Goal: Task Accomplishment & Management: Manage account settings

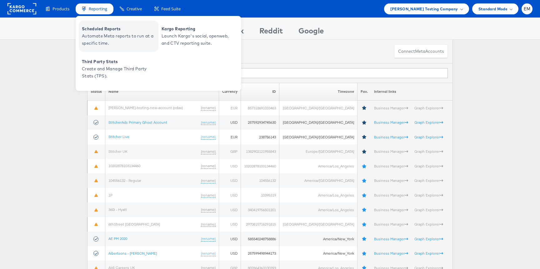
click at [101, 28] on span "Scheduled Reports" at bounding box center [119, 28] width 75 height 7
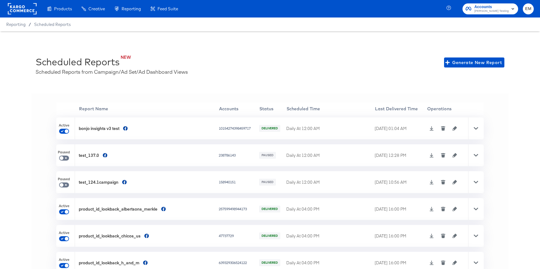
scroll to position [182, 0]
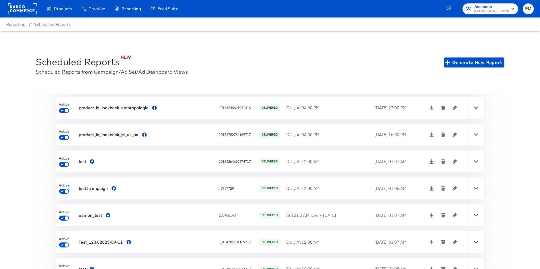
click at [479, 190] on div at bounding box center [476, 188] width 16 height 22
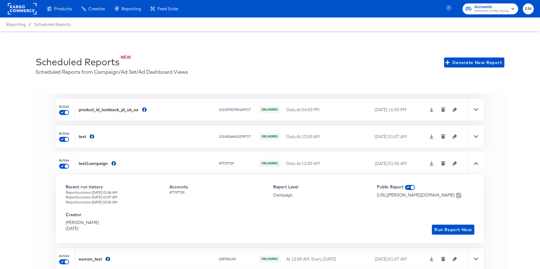
scroll to position [213, 0]
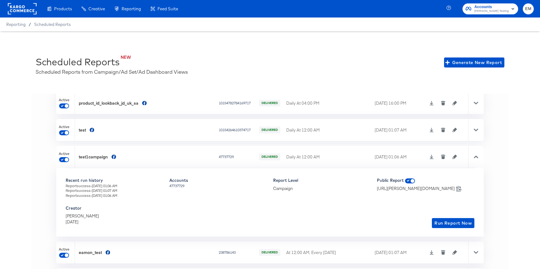
click at [474, 158] on icon at bounding box center [476, 157] width 4 height 4
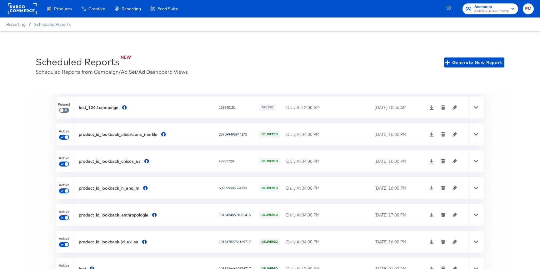
scroll to position [0, 0]
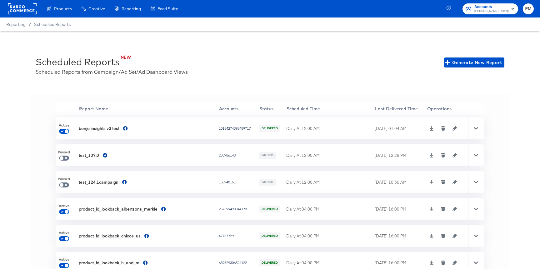
click at [477, 128] on icon at bounding box center [476, 128] width 4 height 2
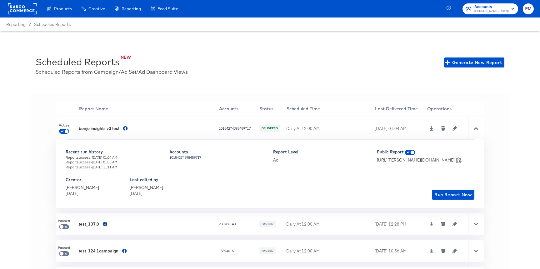
click at [477, 128] on icon at bounding box center [476, 128] width 4 height 2
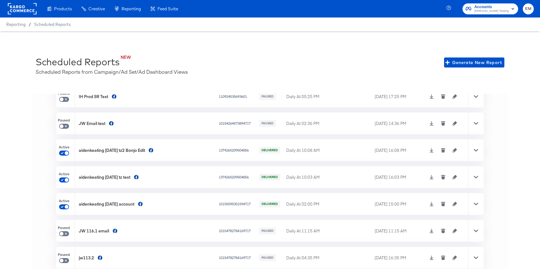
scroll to position [488, 0]
click at [59, 170] on div "Active" at bounding box center [65, 177] width 19 height 22
click at [45, 165] on div "'' Report Name Accounts Status Scheduled Time Last Delivered Time Operations Ac…" at bounding box center [269, 188] width 477 height 189
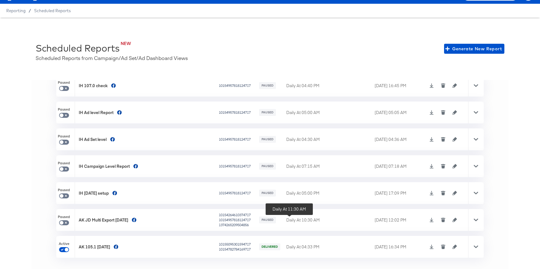
scroll to position [450, 0]
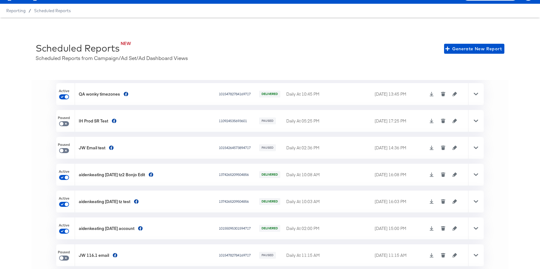
click at [474, 173] on icon at bounding box center [476, 174] width 4 height 4
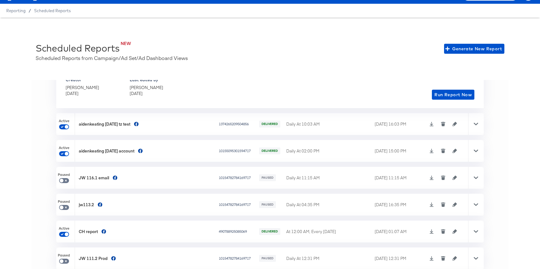
scroll to position [597, 0]
click at [474, 151] on icon at bounding box center [476, 150] width 4 height 4
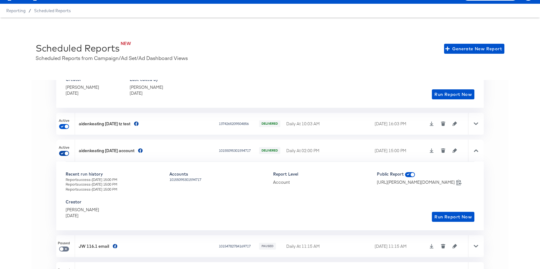
click at [66, 152] on input "checkbox" at bounding box center [66, 154] width 15 height 5
checkbox input "false"
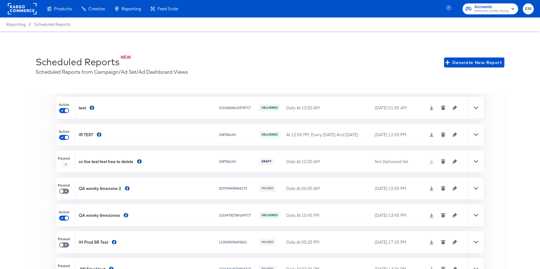
scroll to position [348, 0]
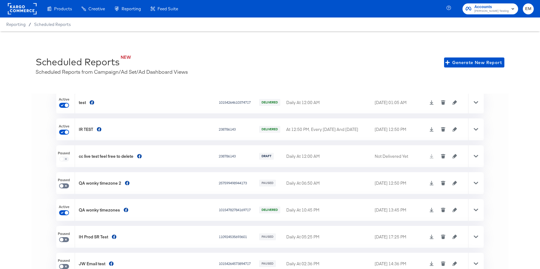
click at [473, 183] on div at bounding box center [476, 183] width 16 height 22
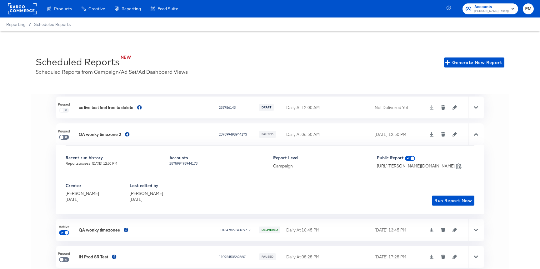
scroll to position [411, 0]
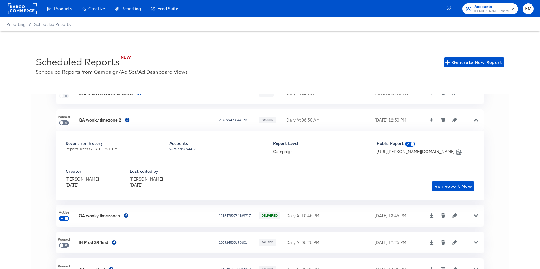
click at [475, 214] on icon at bounding box center [476, 215] width 4 height 4
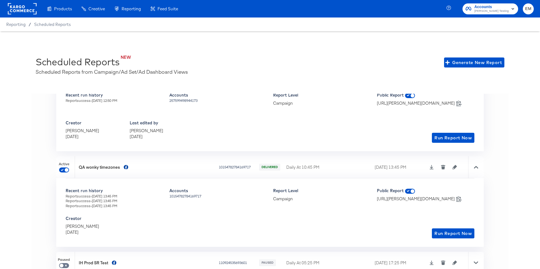
scroll to position [463, 0]
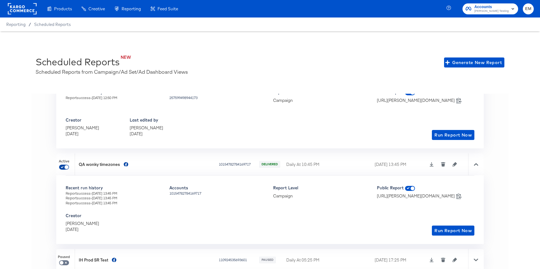
click at [64, 166] on input "checkbox" at bounding box center [66, 168] width 15 height 5
checkbox input "false"
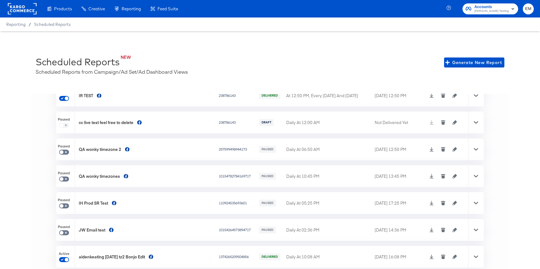
scroll to position [374, 0]
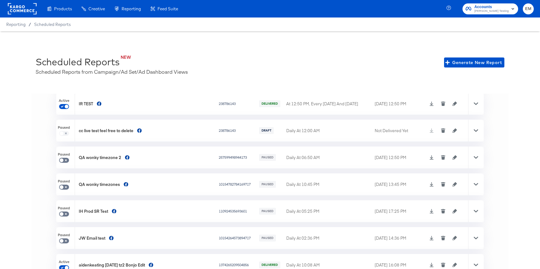
click at [477, 103] on icon at bounding box center [476, 103] width 4 height 2
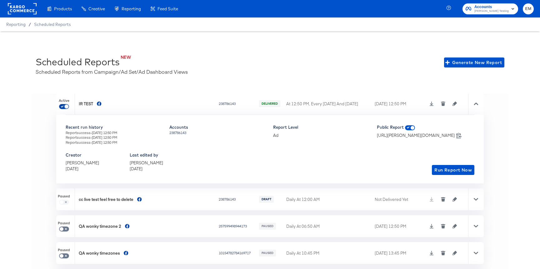
click at [67, 107] on input "checkbox" at bounding box center [66, 107] width 15 height 5
checkbox input "false"
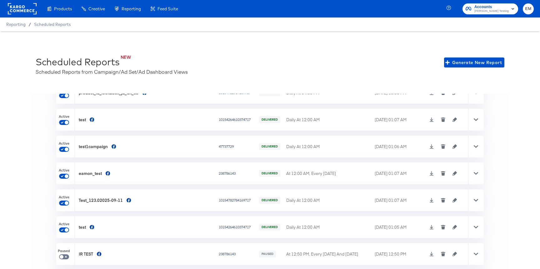
scroll to position [243, 0]
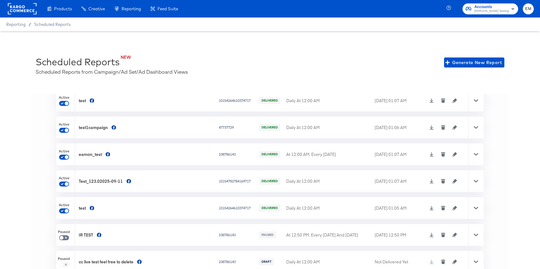
click at [475, 183] on div at bounding box center [476, 181] width 16 height 22
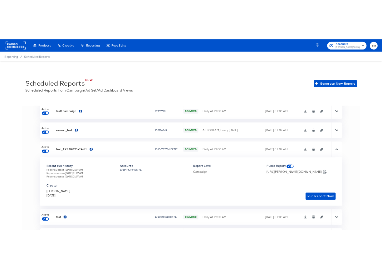
scroll to position [277, 0]
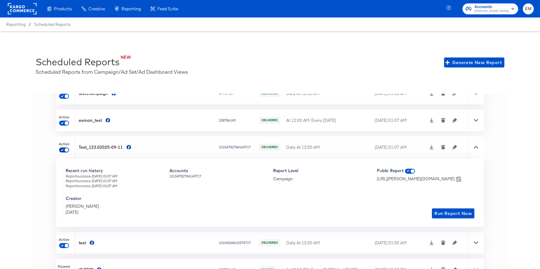
click at [66, 150] on input "checkbox" at bounding box center [66, 151] width 15 height 5
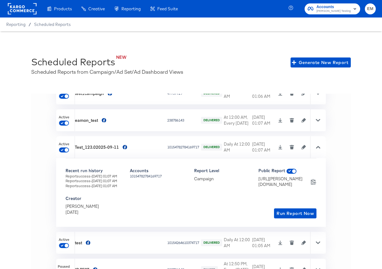
checkbox input "false"
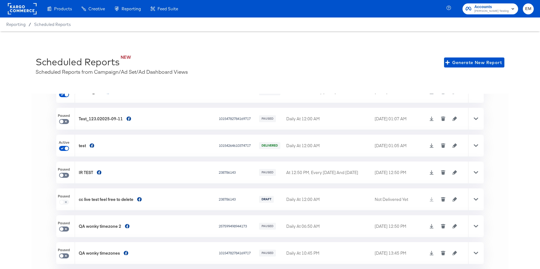
scroll to position [278, 0]
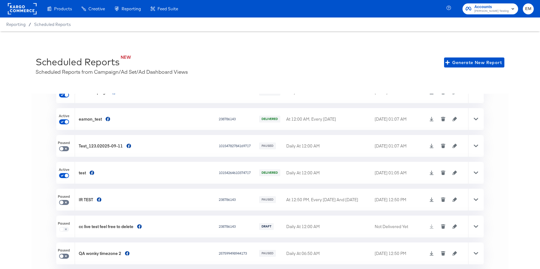
click at [474, 176] on div at bounding box center [476, 173] width 16 height 22
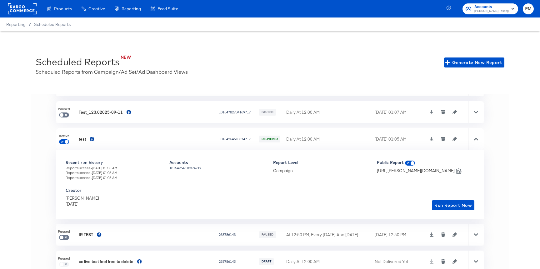
scroll to position [331, 0]
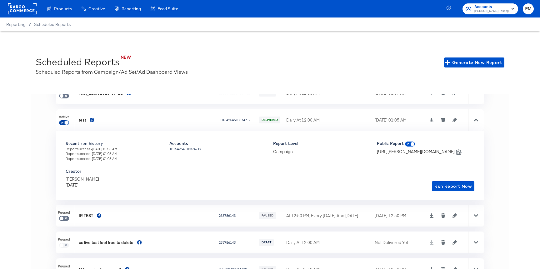
click at [65, 123] on input "checkbox" at bounding box center [66, 124] width 15 height 5
checkbox input "false"
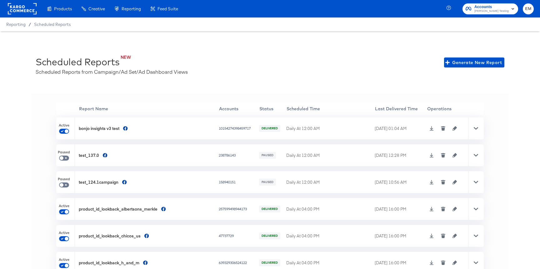
scroll to position [155, 0]
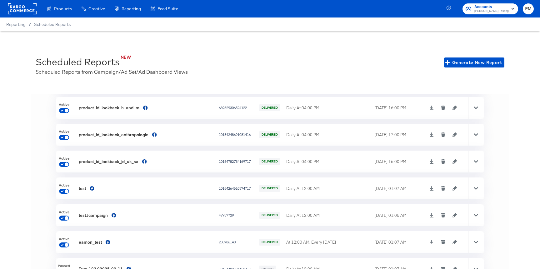
click at [473, 188] on div at bounding box center [476, 188] width 16 height 22
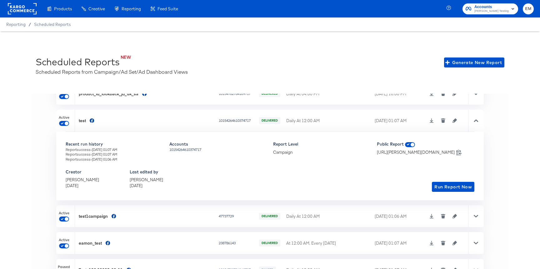
scroll to position [224, 0]
click at [113, 149] on div "Report success - 11th Sep 2025 at 01:07 AM" at bounding box center [114, 148] width 97 height 5
click at [68, 122] on input "checkbox" at bounding box center [66, 123] width 15 height 5
checkbox input "false"
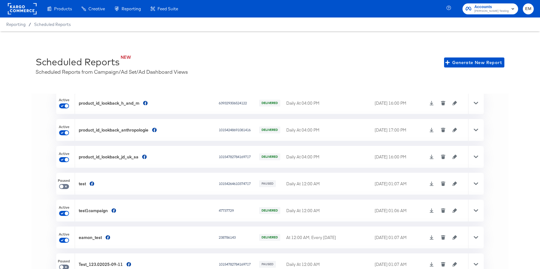
scroll to position [155, 0]
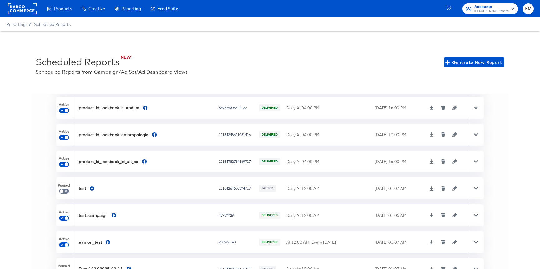
click at [473, 218] on div at bounding box center [476, 215] width 16 height 22
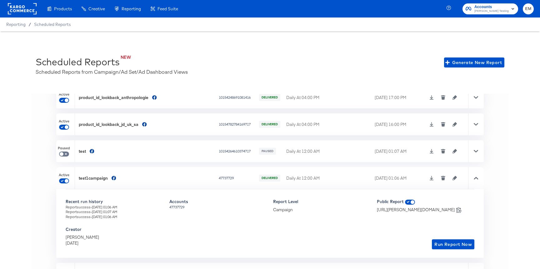
scroll to position [211, 0]
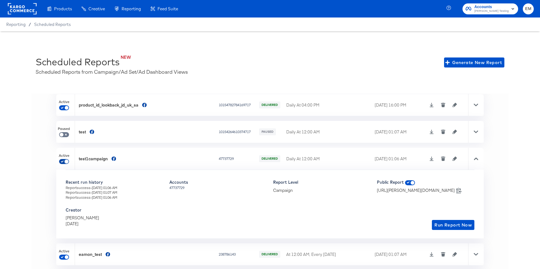
click at [64, 161] on input "checkbox" at bounding box center [66, 162] width 15 height 5
checkbox input "false"
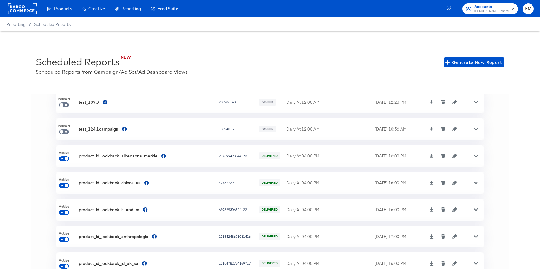
scroll to position [0, 0]
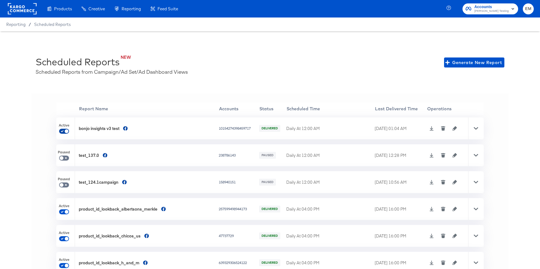
click at [67, 130] on input "checkbox" at bounding box center [66, 132] width 15 height 5
checkbox input "false"
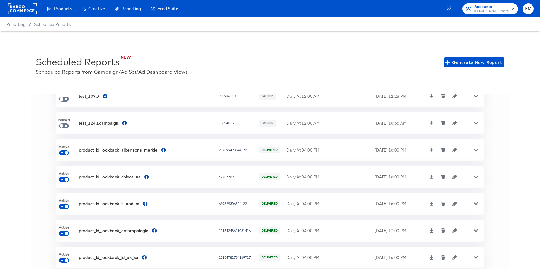
scroll to position [82, 0]
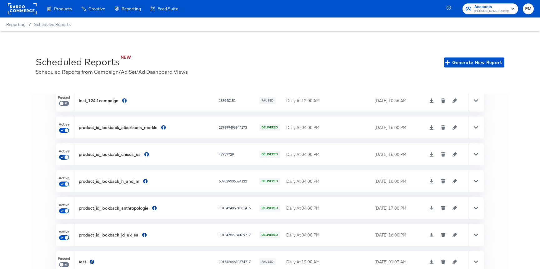
click at [65, 159] on input "checkbox" at bounding box center [66, 158] width 15 height 5
checkbox input "false"
click at [472, 154] on div at bounding box center [476, 154] width 16 height 22
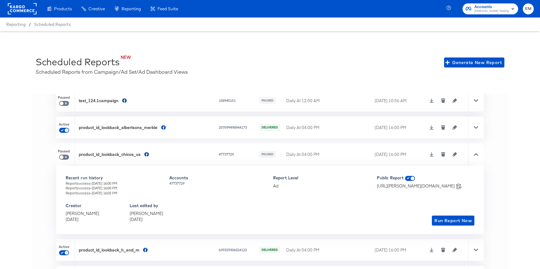
click at [474, 155] on icon at bounding box center [476, 154] width 4 height 2
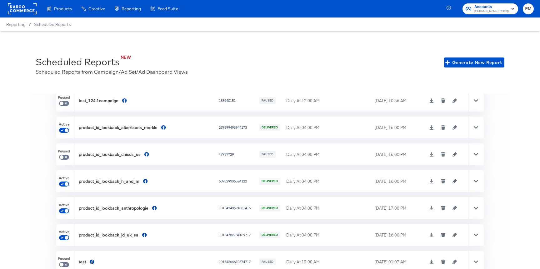
click at [474, 155] on icon at bounding box center [476, 154] width 4 height 4
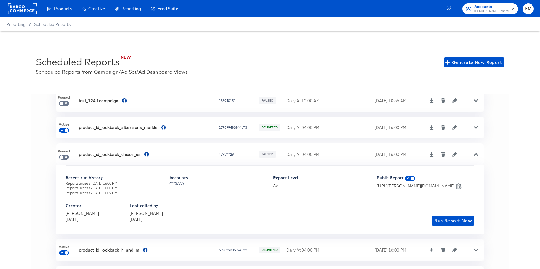
click at [474, 155] on icon at bounding box center [476, 154] width 4 height 2
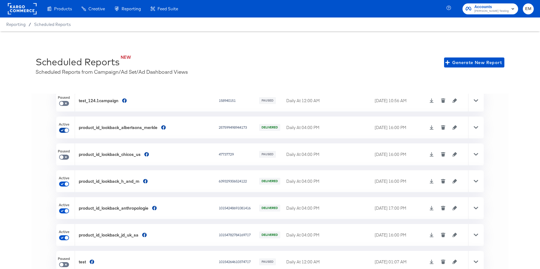
click at [64, 129] on input "checkbox" at bounding box center [66, 131] width 15 height 5
checkbox input "false"
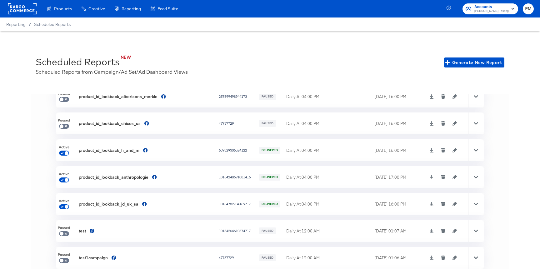
scroll to position [113, 0]
click at [64, 151] on input "checkbox" at bounding box center [66, 153] width 15 height 5
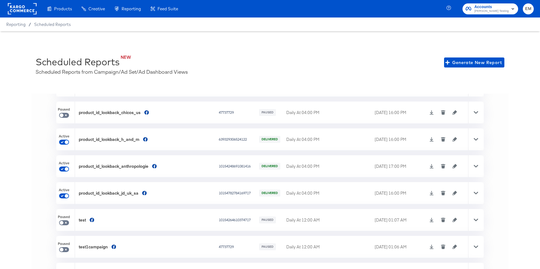
checkbox input "false"
click at [474, 140] on icon at bounding box center [476, 139] width 4 height 4
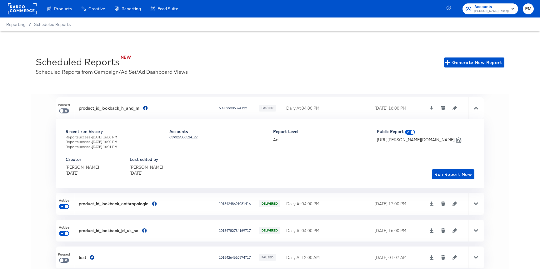
scroll to position [144, 0]
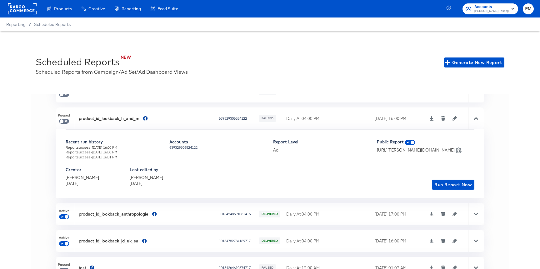
click at [452, 117] on icon "button" at bounding box center [454, 118] width 4 height 4
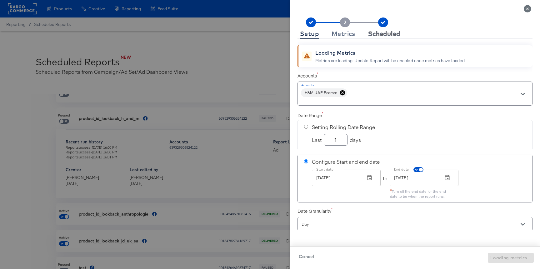
click at [378, 31] on div "Scheduled" at bounding box center [384, 33] width 32 height 5
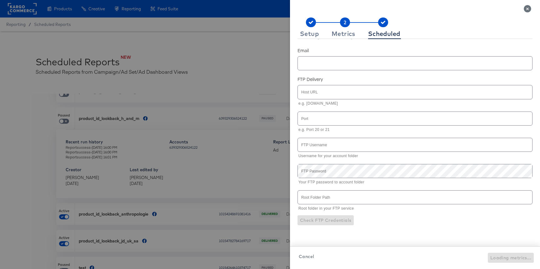
scroll to position [120, 0]
click at [305, 253] on span "Cancel" at bounding box center [306, 257] width 15 height 8
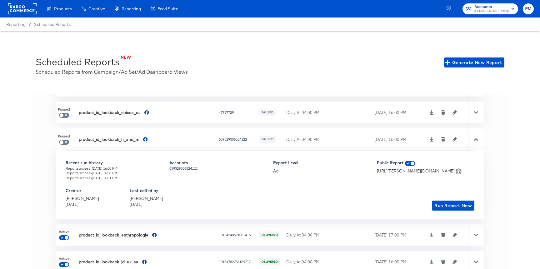
scroll to position [137, 0]
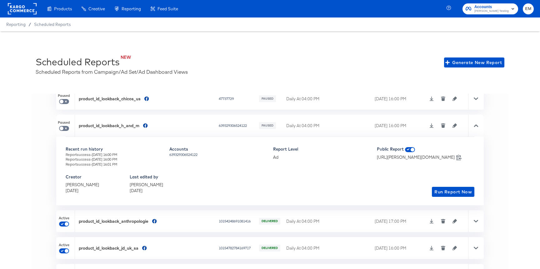
click at [477, 124] on icon at bounding box center [476, 125] width 4 height 4
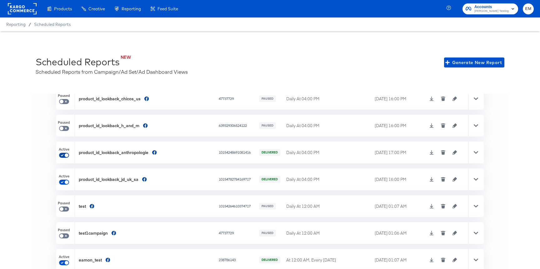
click at [63, 155] on input "checkbox" at bounding box center [66, 156] width 15 height 5
checkbox input "false"
click at [66, 180] on span at bounding box center [66, 182] width 5 height 5
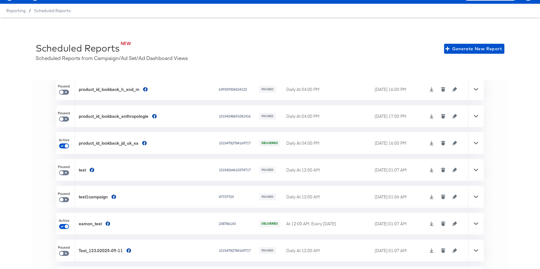
scroll to position [162, 0]
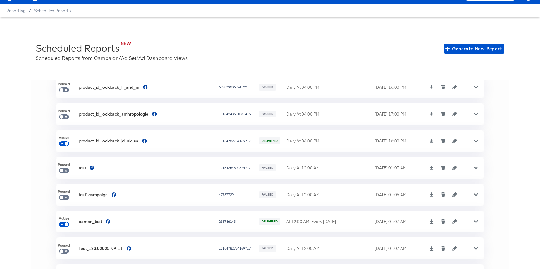
click at [50, 145] on div "'' Report Name Accounts Status Scheduled Time Last Delivered Time Operations Pa…" at bounding box center [269, 174] width 477 height 189
click at [63, 144] on input "checkbox" at bounding box center [66, 144] width 15 height 5
checkbox input "true"
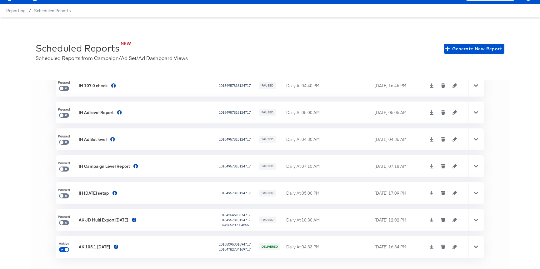
click at [478, 246] on div at bounding box center [476, 247] width 16 height 22
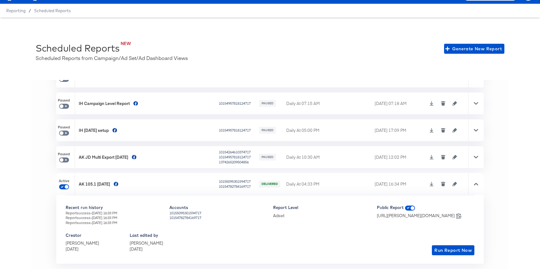
scroll to position [850, 0]
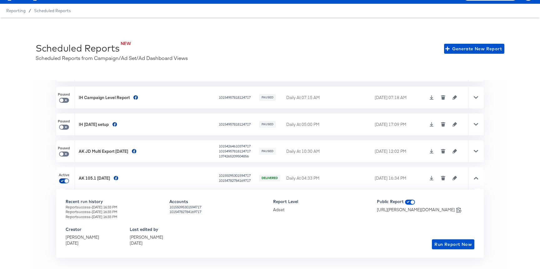
click at [65, 181] on input "checkbox" at bounding box center [66, 182] width 15 height 5
checkbox input "true"
checkbox input "false"
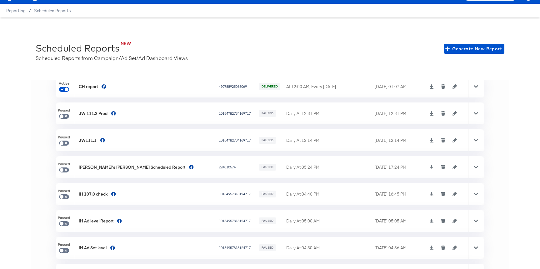
scroll to position [632, 0]
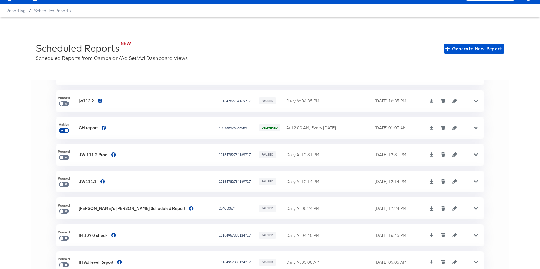
checkbox input "false"
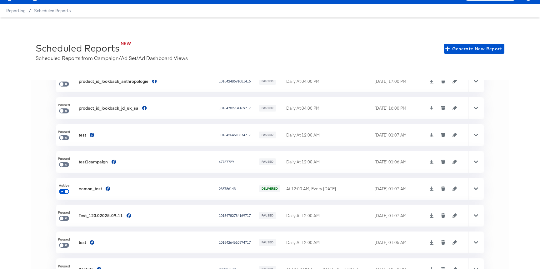
scroll to position [221, 0]
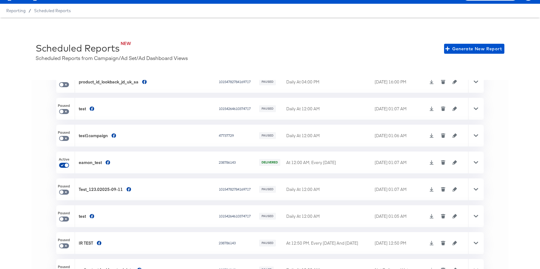
click at [67, 165] on input "checkbox" at bounding box center [66, 166] width 15 height 5
click at [63, 165] on input "checkbox" at bounding box center [66, 166] width 15 height 5
checkbox input "false"
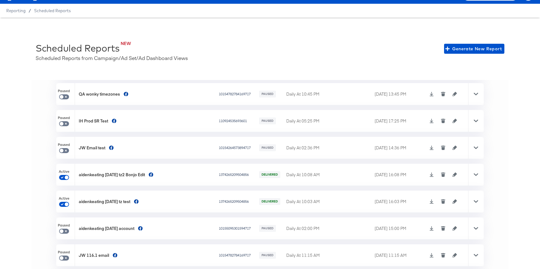
click at [476, 175] on icon at bounding box center [476, 174] width 4 height 2
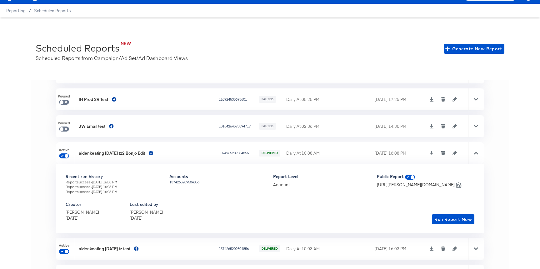
scroll to position [479, 0]
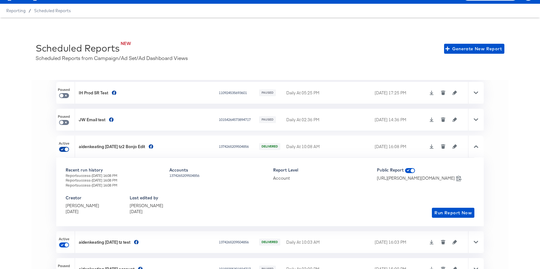
click at [65, 149] on input "checkbox" at bounding box center [66, 150] width 15 height 5
checkbox input "false"
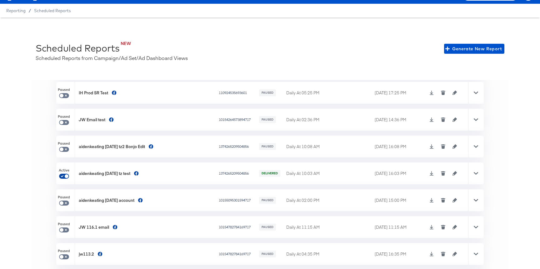
click at [67, 176] on input "checkbox" at bounding box center [66, 177] width 15 height 5
checkbox input "false"
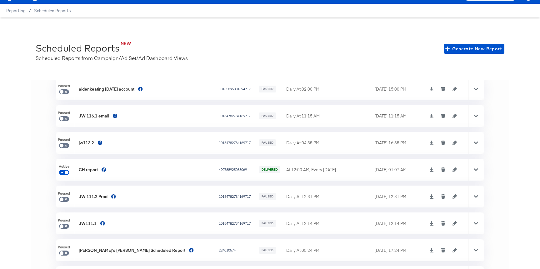
scroll to position [593, 0]
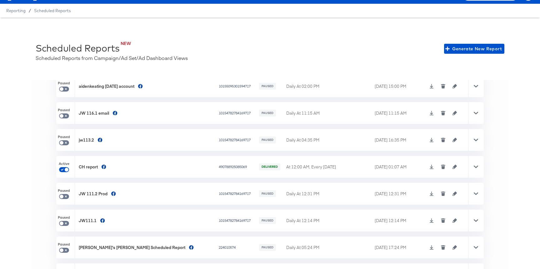
click at [478, 169] on div at bounding box center [476, 167] width 16 height 22
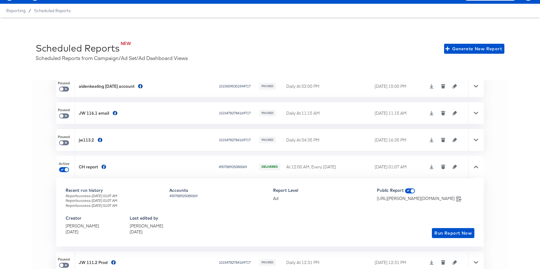
click at [478, 169] on icon at bounding box center [476, 167] width 4 height 4
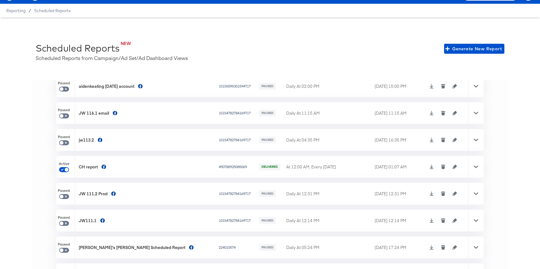
click at [64, 167] on span at bounding box center [64, 169] width 10 height 5
click at [65, 170] on input "checkbox" at bounding box center [66, 170] width 15 height 5
checkbox input "false"
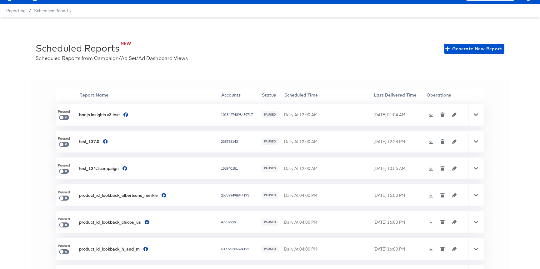
scroll to position [0, 0]
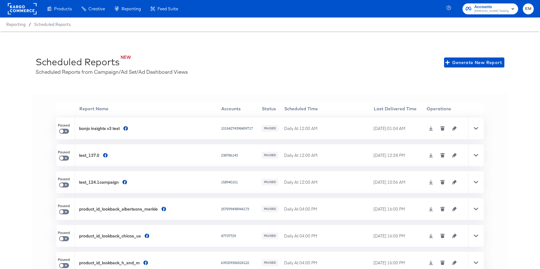
click at [485, 7] on span "Accounts" at bounding box center [491, 7] width 34 height 7
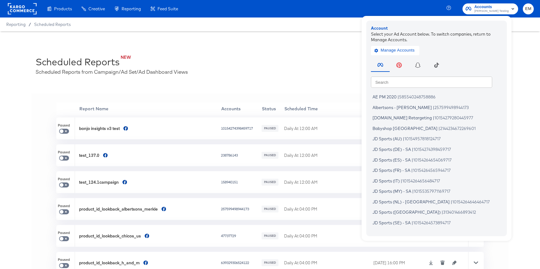
click at [19, 11] on rect at bounding box center [22, 8] width 29 height 11
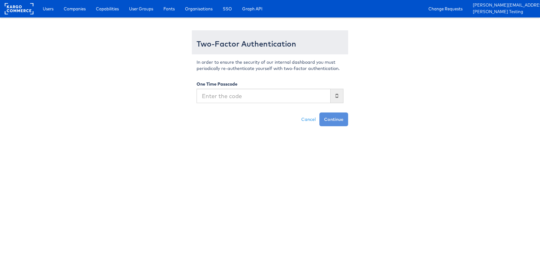
click at [220, 96] on input "text" at bounding box center [263, 96] width 134 height 14
type input "611359"
click at [319, 112] on button "Continue" at bounding box center [333, 119] width 29 height 14
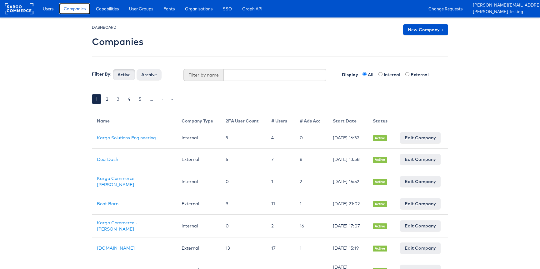
click at [73, 7] on span "Companies" at bounding box center [75, 9] width 22 height 6
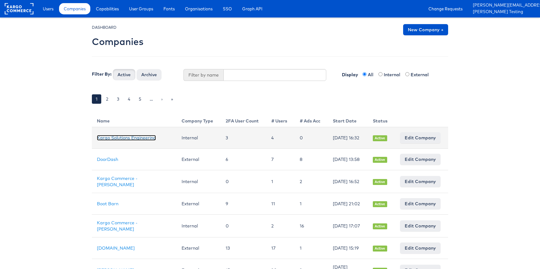
click at [107, 139] on link "Kargo Solutions Engineering" at bounding box center [126, 138] width 59 height 6
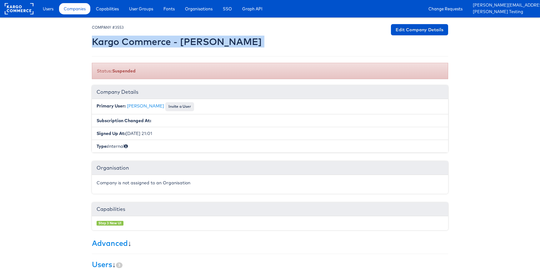
drag, startPoint x: 253, startPoint y: 42, endPoint x: 92, endPoint y: 40, distance: 161.2
click at [92, 40] on div "COMPANY #3553 Kargo Commerce - Alex Proujansky Edit Company Details" at bounding box center [270, 37] width 356 height 26
copy div "Kargo Commerce - Alex Proujansky Edit Company Details"
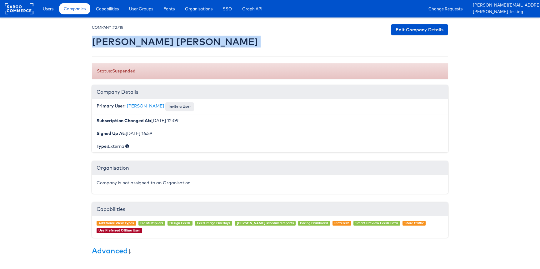
drag, startPoint x: 151, startPoint y: 46, endPoint x: 93, endPoint y: 45, distance: 57.5
click at [93, 45] on div "COMPANY #2718 [PERSON_NAME] [PERSON_NAME] Edit Company Details" at bounding box center [270, 37] width 356 height 26
copy div "[PERSON_NAME] [PERSON_NAME] Edit Company Details"
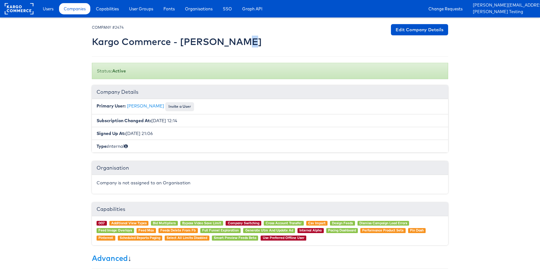
click at [235, 42] on h2 "Kargo Commerce - Peter Inouye" at bounding box center [177, 42] width 170 height 10
click at [239, 42] on div at bounding box center [270, 37] width 356 height 26
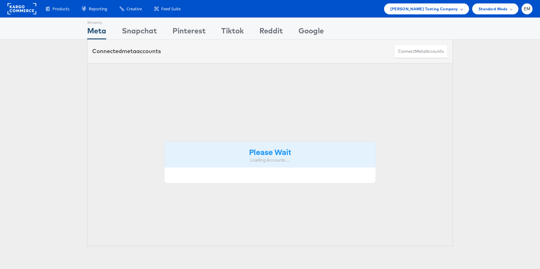
click at [436, 14] on div "Colin Clarke Testing Company" at bounding box center [426, 8] width 85 height 11
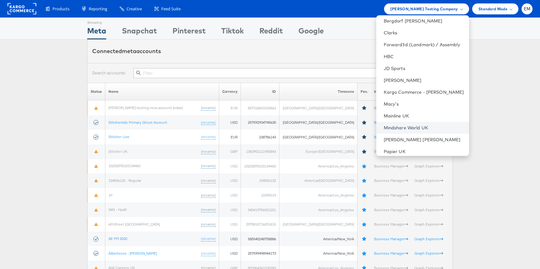
scroll to position [67, 0]
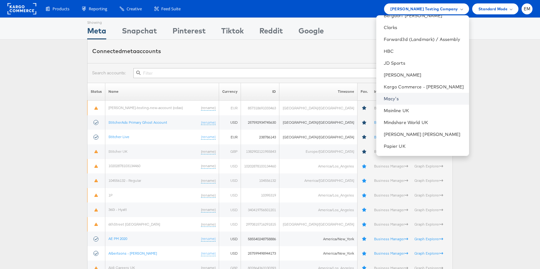
click at [400, 97] on link "Macy's" at bounding box center [424, 99] width 80 height 6
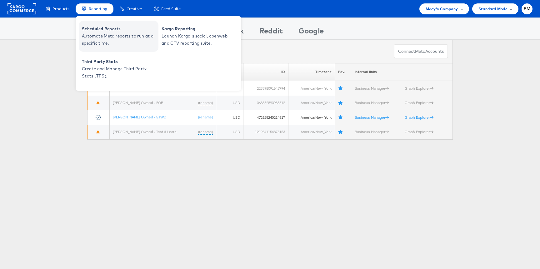
click at [105, 38] on span "Automate Meta reports to run at a specific time." at bounding box center [119, 39] width 75 height 14
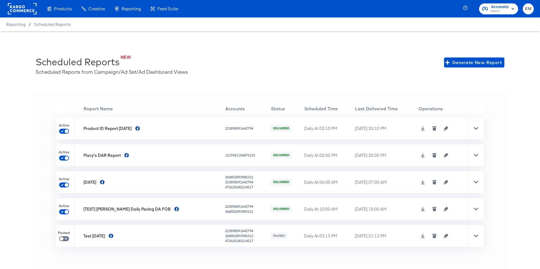
click at [18, 8] on rect at bounding box center [22, 8] width 29 height 11
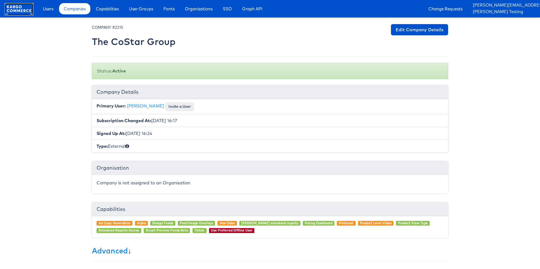
click at [24, 11] on rect at bounding box center [19, 8] width 29 height 11
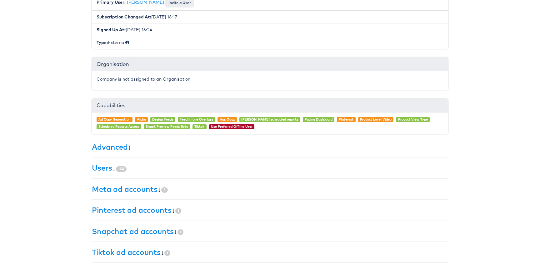
click at [101, 162] on div "× Set primary user The current primary user will be reverted back to their orig…" at bounding box center [270, 91] width 356 height 342
click at [100, 169] on link "Users" at bounding box center [102, 167] width 20 height 9
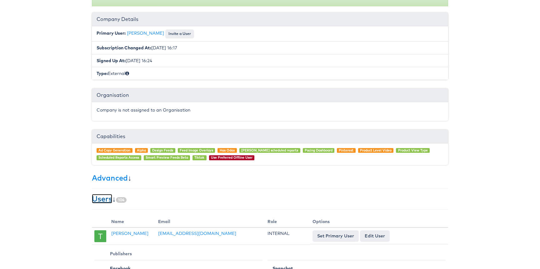
scroll to position [0, 0]
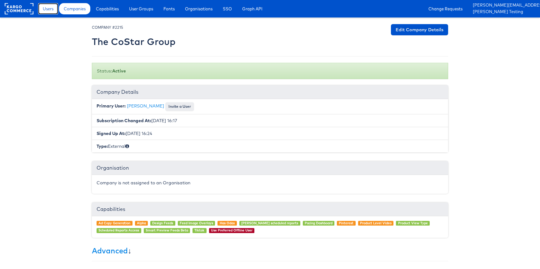
click at [49, 8] on span "Users" at bounding box center [48, 9] width 11 height 6
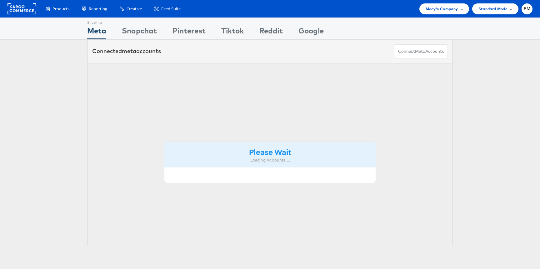
click at [448, 10] on span "Macy's Company" at bounding box center [441, 9] width 32 height 7
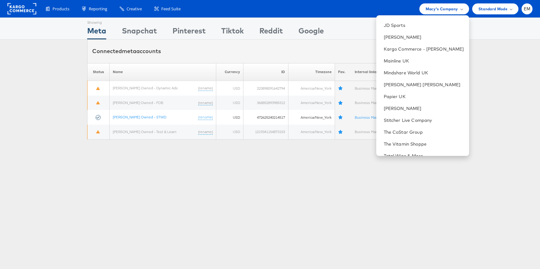
scroll to position [159, 0]
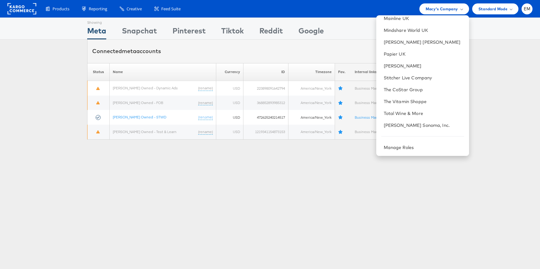
click at [322, 150] on div "Showing Meta Showing [GEOGRAPHIC_DATA] Showing Pinterest Showing Tiktok Showing…" at bounding box center [270, 173] width 540 height 312
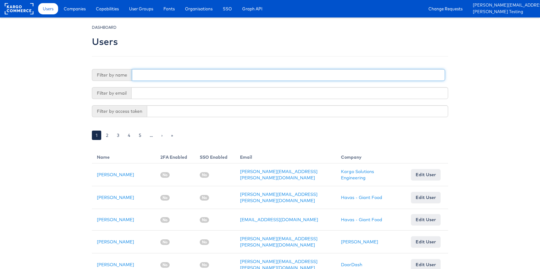
click at [150, 72] on input "text" at bounding box center [288, 75] width 313 height 12
type input "eamon"
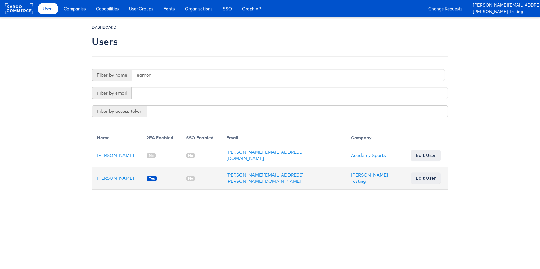
click at [116, 172] on td "Eamon McNicholas" at bounding box center [117, 178] width 50 height 23
click at [119, 176] on link "Eamon McNicholas" at bounding box center [115, 178] width 37 height 6
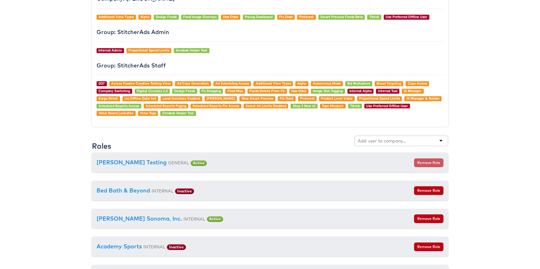
scroll to position [656, 0]
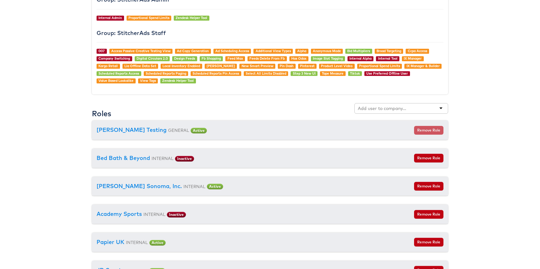
click at [376, 108] on input "text" at bounding box center [382, 108] width 49 height 6
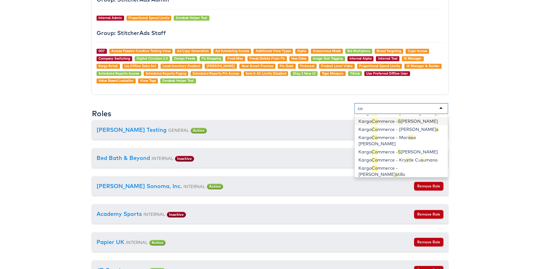
type input "c"
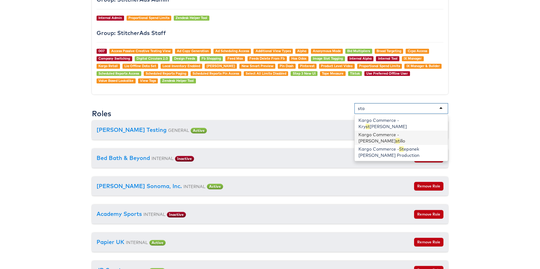
scroll to position [0, 0]
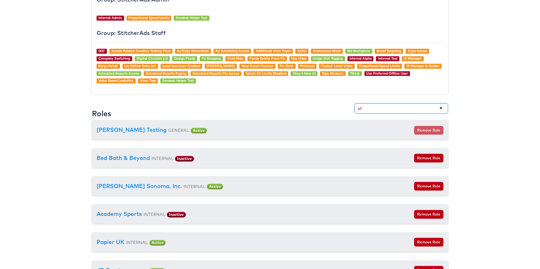
type input "s"
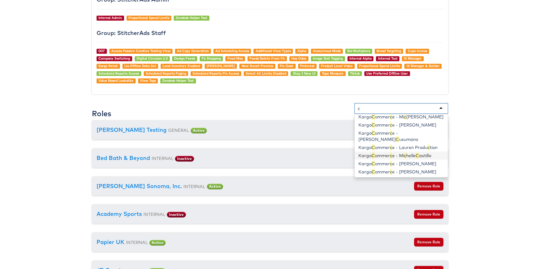
scroll to position [143, 0]
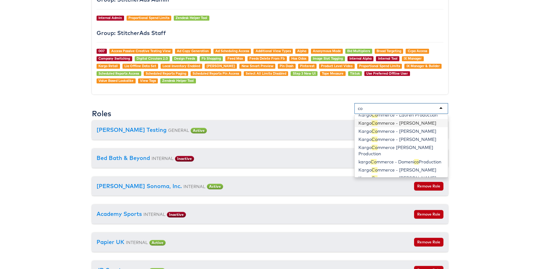
type input "c"
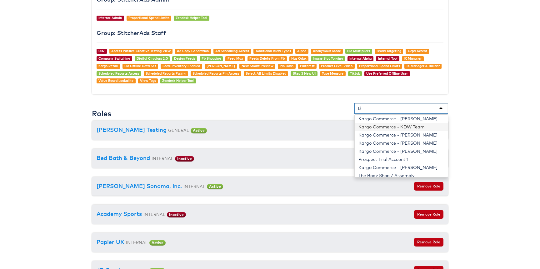
scroll to position [0, 0]
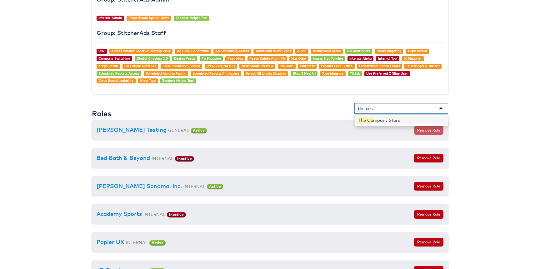
type input "the cost"
click at [391, 109] on div "the cost" at bounding box center [401, 108] width 94 height 11
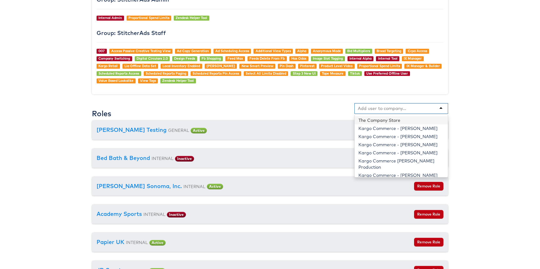
click at [391, 109] on input "text" at bounding box center [382, 108] width 49 height 6
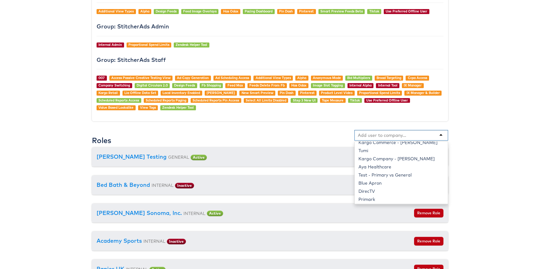
scroll to position [231, 0]
click at [73, 171] on body "Users Companies Capabilities User Groups Fonts Organisations SSO Graph API Chan…" at bounding box center [270, 204] width 540 height 1666
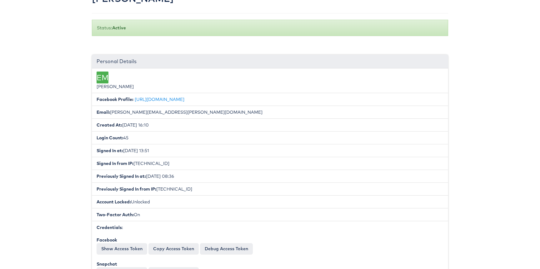
scroll to position [0, 0]
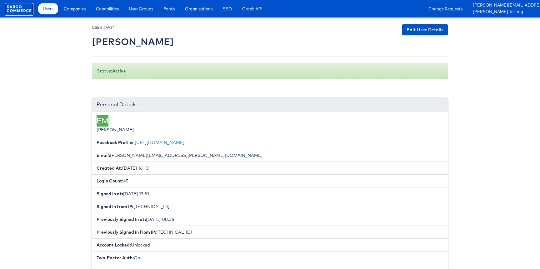
click at [23, 10] on rect at bounding box center [19, 8] width 29 height 11
click at [68, 8] on span "Companies" at bounding box center [75, 9] width 22 height 6
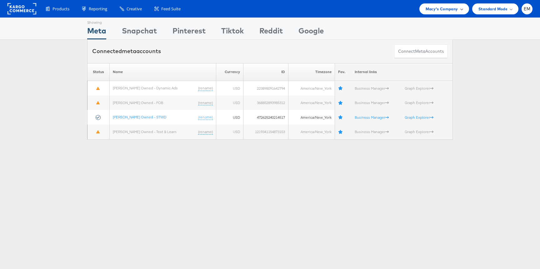
click at [436, 8] on span "Macy's Company" at bounding box center [441, 9] width 32 height 7
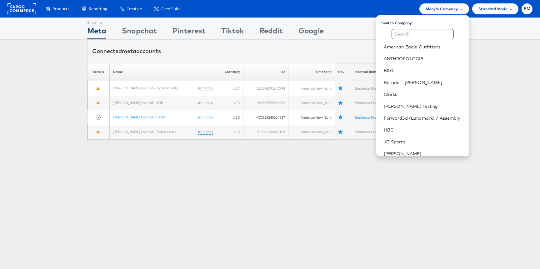
click at [403, 32] on input "text" at bounding box center [422, 34] width 62 height 10
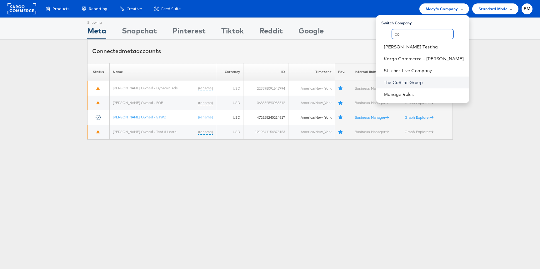
type input "co"
click at [423, 82] on link "The CoStar Group" at bounding box center [424, 82] width 80 height 6
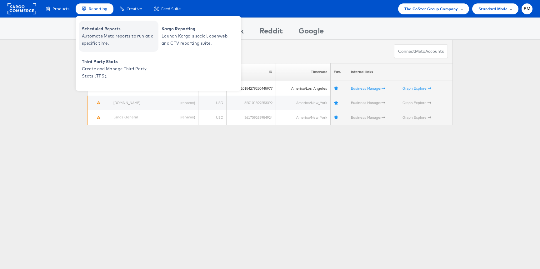
click at [104, 32] on span "Scheduled Reports" at bounding box center [119, 28] width 75 height 7
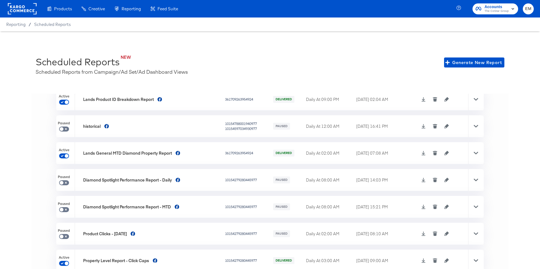
scroll to position [14, 0]
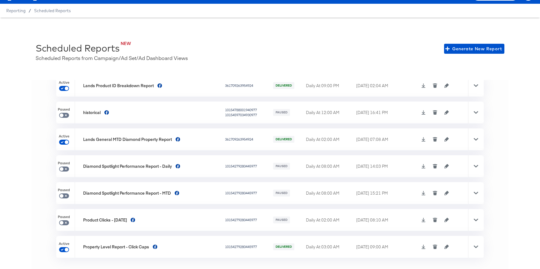
click at [476, 142] on div at bounding box center [476, 139] width 16 height 22
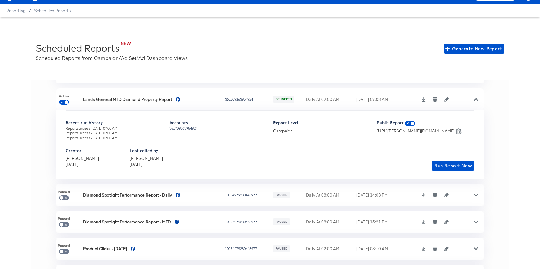
scroll to position [126, 0]
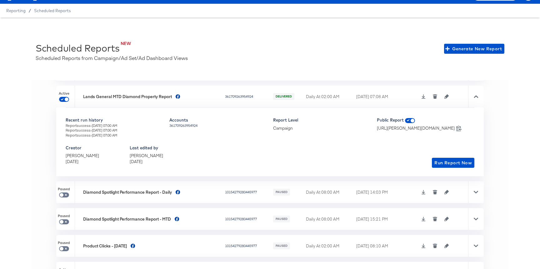
click at [446, 97] on icon "button" at bounding box center [446, 96] width 4 height 4
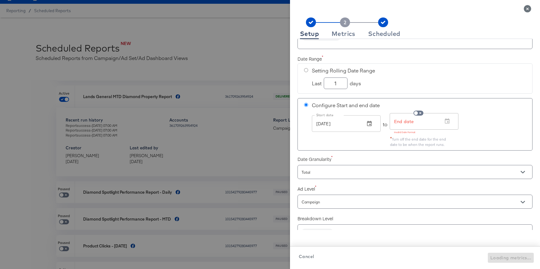
scroll to position [26, 0]
click at [302, 256] on span "Cancel" at bounding box center [306, 257] width 15 height 8
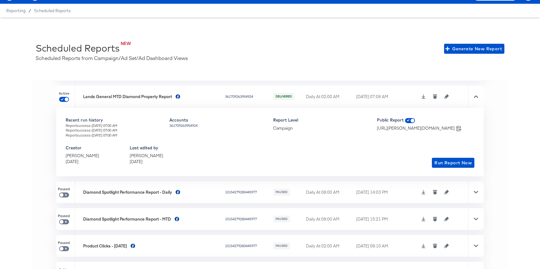
click at [103, 97] on div "Lands General MTD Diamond Property Report" at bounding box center [127, 97] width 89 height 6
click at [479, 101] on div at bounding box center [476, 97] width 16 height 22
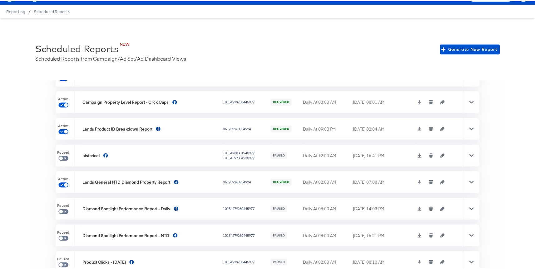
scroll to position [32, 0]
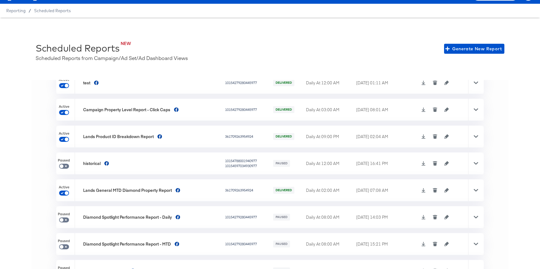
click at [477, 137] on icon at bounding box center [476, 136] width 4 height 4
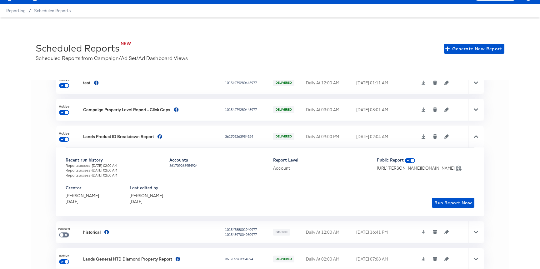
click at [446, 136] on icon "button" at bounding box center [446, 136] width 4 height 4
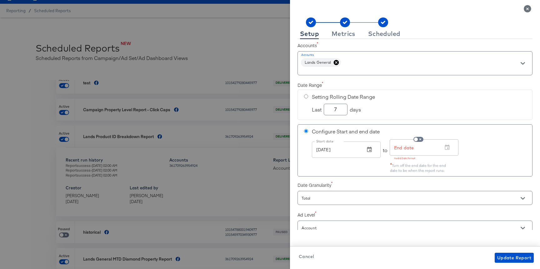
click at [303, 257] on span "Cancel" at bounding box center [306, 257] width 15 height 8
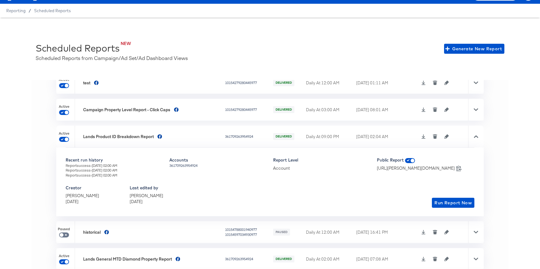
click at [479, 138] on div at bounding box center [476, 137] width 16 height 22
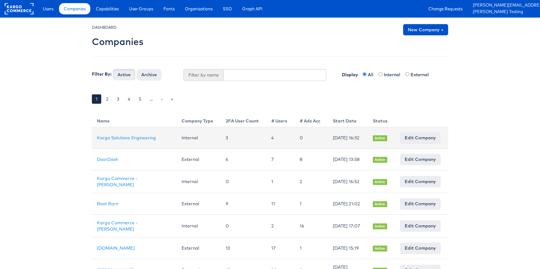
click at [105, 138] on td "Kargo Solutions Engineering" at bounding box center [134, 138] width 85 height 22
click at [107, 140] on link "Kargo Solutions Engineering" at bounding box center [126, 138] width 59 height 6
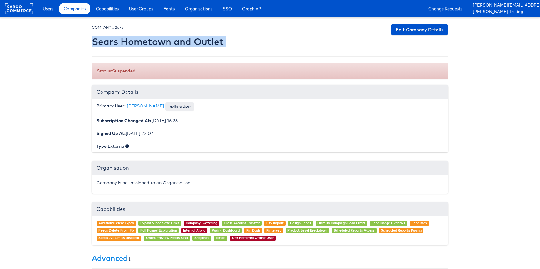
drag, startPoint x: 233, startPoint y: 43, endPoint x: 93, endPoint y: 45, distance: 139.6
click at [93, 45] on div "COMPANY #2675 Sears Hometown and Outlet Edit Company Details" at bounding box center [270, 37] width 356 height 26
copy div "Sears Hometown and Outlet Edit Company Details"
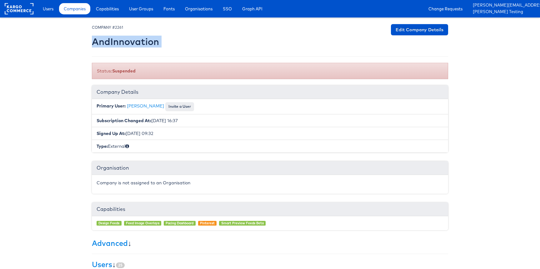
drag, startPoint x: 167, startPoint y: 48, endPoint x: 92, endPoint y: 42, distance: 75.8
click at [92, 42] on div "COMPANY #2261 AndInnovation Edit Company Details" at bounding box center [270, 37] width 356 height 26
copy div "AndInnovation Edit Company Details"
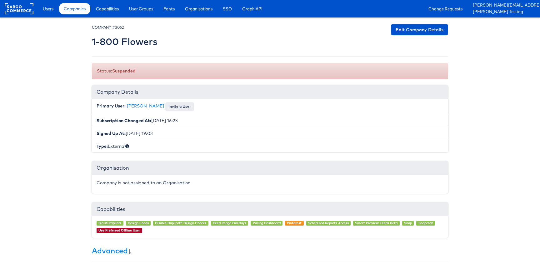
drag, startPoint x: 181, startPoint y: 42, endPoint x: 90, endPoint y: 42, distance: 91.2
click at [90, 42] on div "× Set primary user The current primary user will be reverted back to their orig…" at bounding box center [269, 198] width 365 height 349
click at [134, 41] on h2 "1-800 Flowers" at bounding box center [125, 42] width 66 height 10
drag, startPoint x: 157, startPoint y: 42, endPoint x: 92, endPoint y: 42, distance: 65.6
click at [92, 42] on div "COMPANY #3062 1-800 Flowers Edit Company Details" at bounding box center [270, 37] width 356 height 26
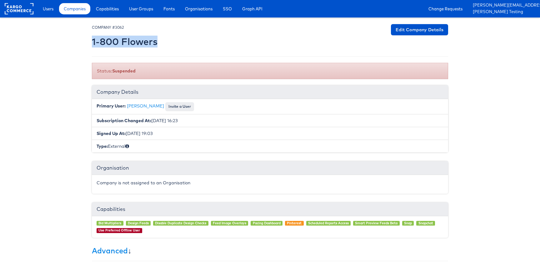
copy h2 "1-800 Flowers"
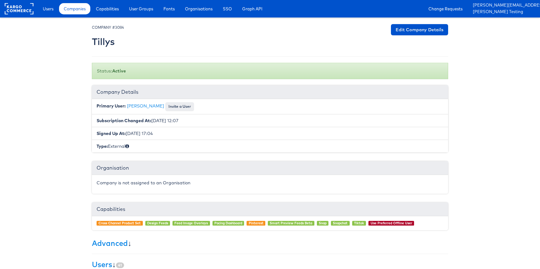
click at [341, 252] on div "× Set primary user The current primary user will be reverted back to their orig…" at bounding box center [270, 191] width 356 height 335
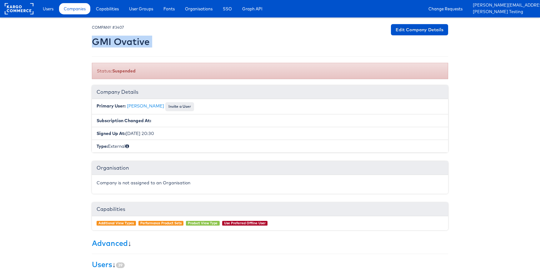
drag, startPoint x: 150, startPoint y: 44, endPoint x: 94, endPoint y: 42, distance: 55.9
click at [94, 42] on div "COMPANY #3407 GMI Ovative Edit Company Details" at bounding box center [270, 37] width 356 height 26
copy div "GMI Ovative Edit Company Details"
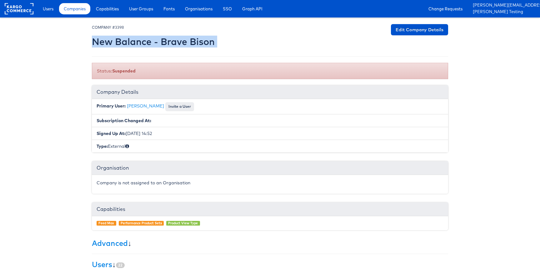
drag, startPoint x: 220, startPoint y: 44, endPoint x: 95, endPoint y: 45, distance: 125.3
click at [95, 45] on div "COMPANY #3398 New Balance - Brave Bison Edit Company Details" at bounding box center [270, 37] width 356 height 26
copy div "New Balance - Brave Bison Edit Company Details"
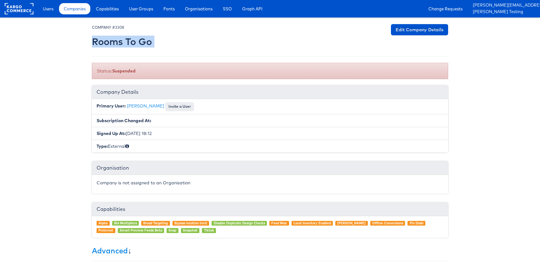
drag, startPoint x: 160, startPoint y: 40, endPoint x: 93, endPoint y: 41, distance: 66.9
click at [93, 41] on div "COMPANY #3308 Rooms To Go Edit Company Details" at bounding box center [270, 37] width 356 height 26
click at [159, 43] on div at bounding box center [270, 37] width 356 height 26
drag, startPoint x: 159, startPoint y: 43, endPoint x: 100, endPoint y: 43, distance: 59.0
click at [100, 43] on div "COMPANY #3308 Rooms To Go Edit Company Details" at bounding box center [270, 37] width 356 height 26
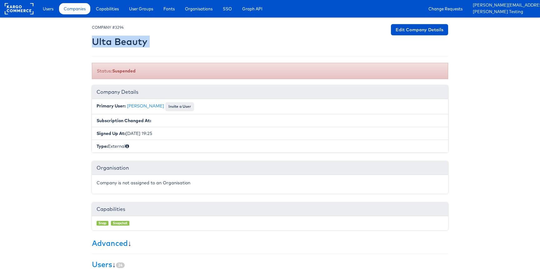
drag, startPoint x: 151, startPoint y: 48, endPoint x: 94, endPoint y: 46, distance: 56.6
click at [94, 46] on div "COMPANY #3294 Ulta Beauty Edit Company Details" at bounding box center [270, 37] width 356 height 26
copy div "Ulta Beauty Edit Company Details"
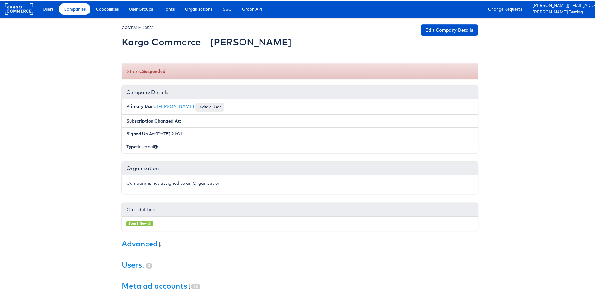
scroll to position [1, 0]
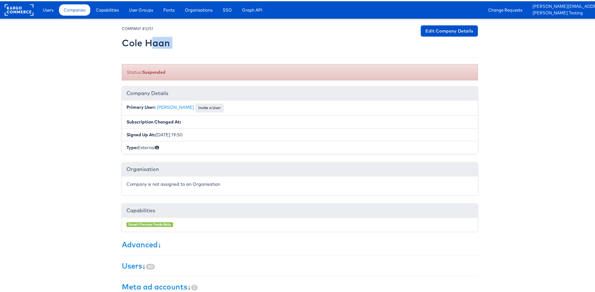
drag, startPoint x: 171, startPoint y: 43, endPoint x: 151, endPoint y: 43, distance: 19.4
click at [151, 43] on div "COMPANY #3251 Cole Haan Edit Company Details" at bounding box center [300, 37] width 356 height 26
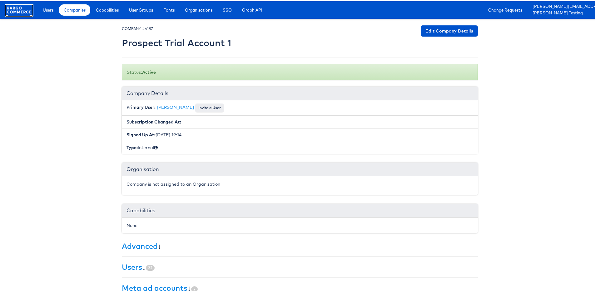
click at [22, 10] on rect at bounding box center [19, 8] width 29 height 11
